Goal: Task Accomplishment & Management: Manage account settings

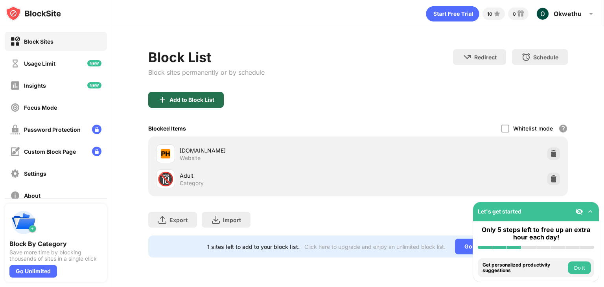
click at [197, 99] on div "Add to Block List" at bounding box center [191, 100] width 45 height 6
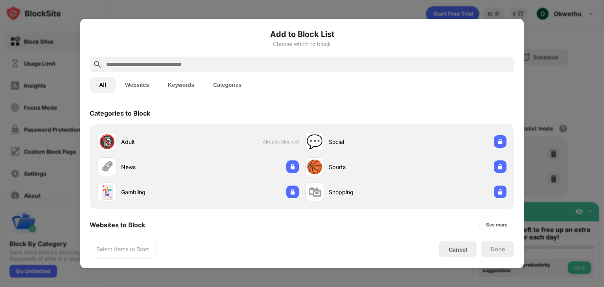
click at [143, 63] on input "text" at bounding box center [307, 64] width 405 height 9
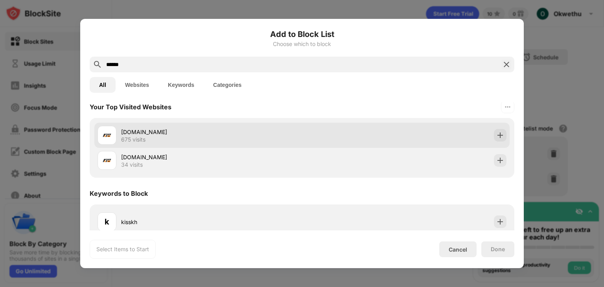
scroll to position [76, 0]
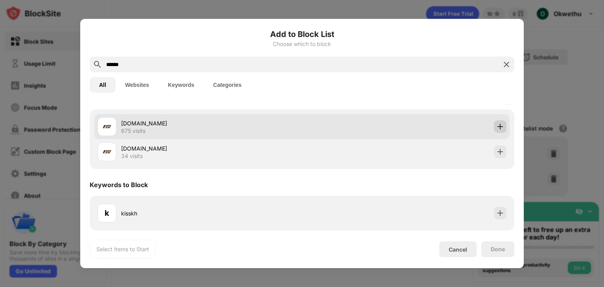
type input "******"
click at [496, 125] on img at bounding box center [500, 127] width 8 height 8
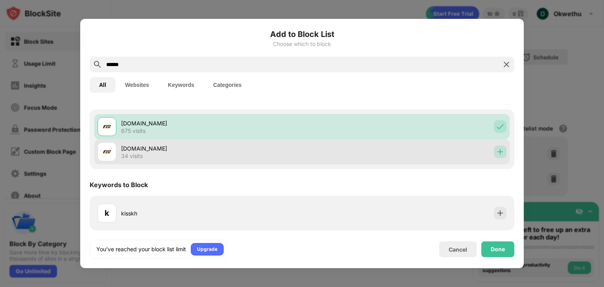
click at [496, 151] on img at bounding box center [500, 152] width 8 height 8
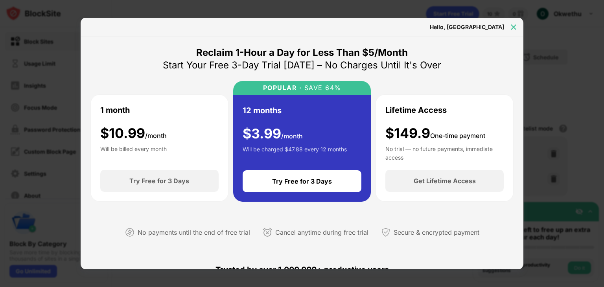
click at [511, 28] on img at bounding box center [513, 27] width 8 height 8
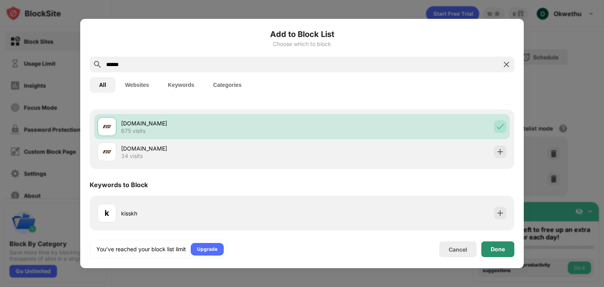
click at [499, 247] on div "Done" at bounding box center [497, 249] width 14 height 6
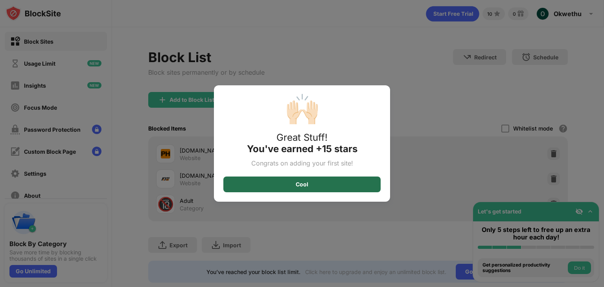
click at [359, 178] on div "Cool" at bounding box center [301, 184] width 157 height 16
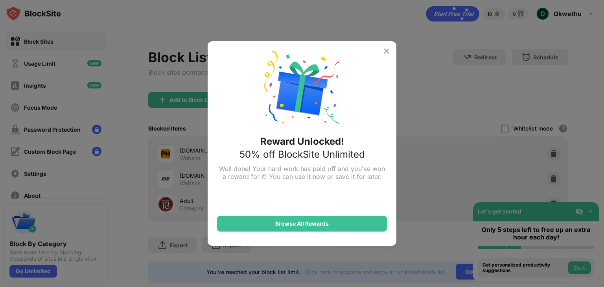
click at [383, 49] on img at bounding box center [386, 50] width 9 height 9
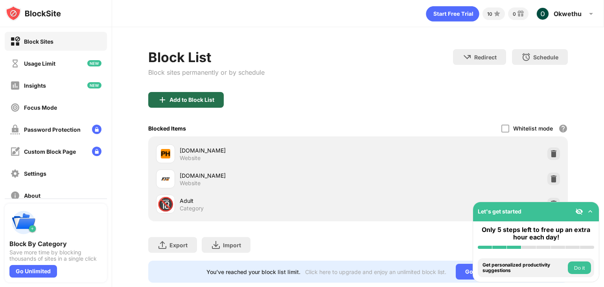
click at [182, 97] on div "Add to Block List" at bounding box center [191, 100] width 45 height 6
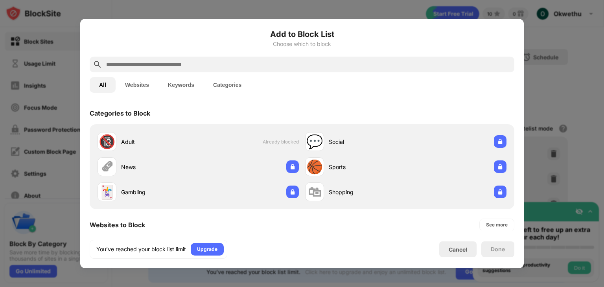
click at [192, 65] on input "text" at bounding box center [307, 64] width 405 height 9
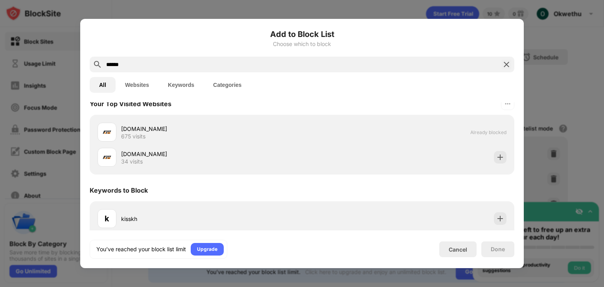
scroll to position [72, 0]
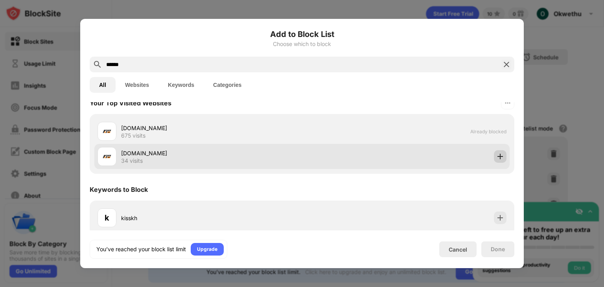
type input "******"
click at [496, 159] on img at bounding box center [500, 156] width 8 height 8
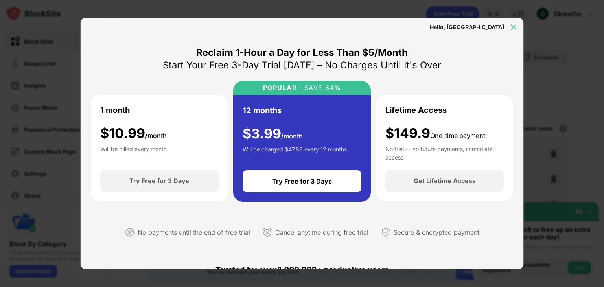
click at [515, 28] on img at bounding box center [513, 27] width 8 height 8
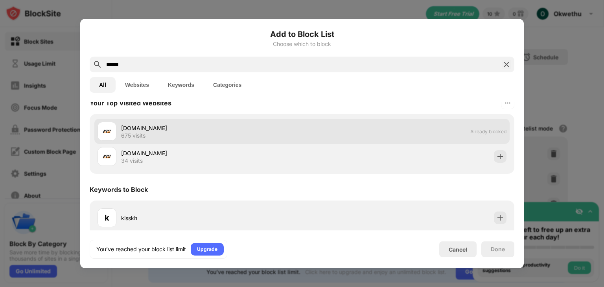
scroll to position [76, 0]
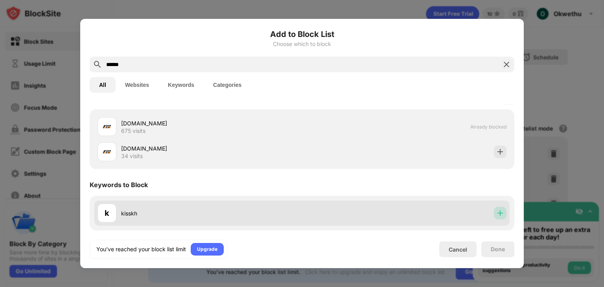
click at [496, 216] on img at bounding box center [500, 213] width 8 height 8
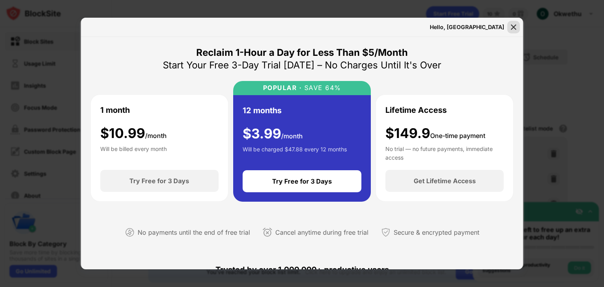
click at [514, 24] on img at bounding box center [513, 27] width 8 height 8
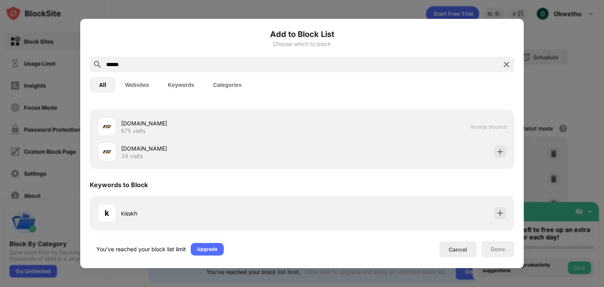
click at [505, 67] on img at bounding box center [505, 64] width 9 height 9
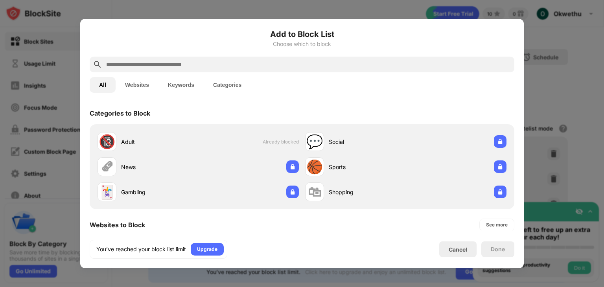
click at [562, 79] on div at bounding box center [302, 143] width 604 height 287
